Goal: Navigation & Orientation: Find specific page/section

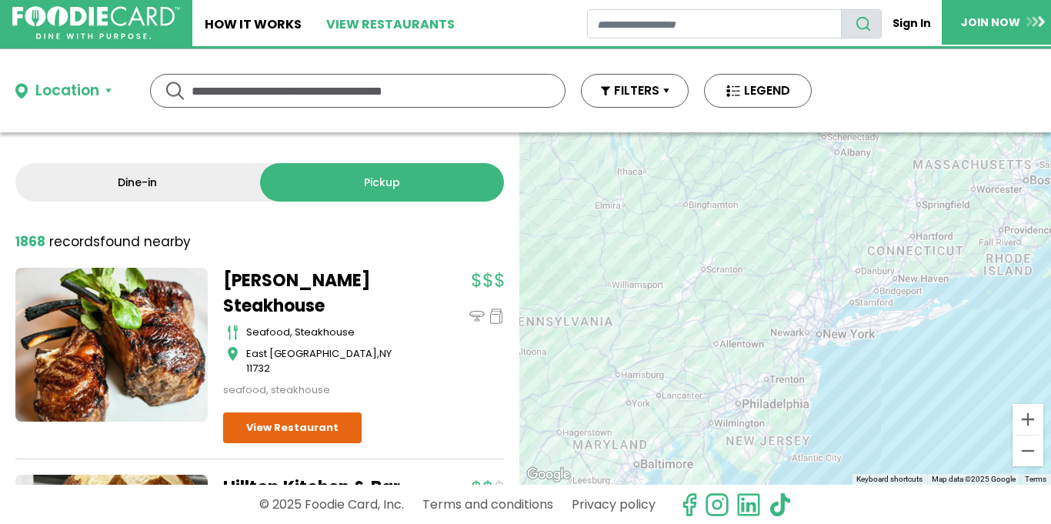
click at [369, 35] on link "View restaurants" at bounding box center [390, 23] width 153 height 46
